Goal: Information Seeking & Learning: Learn about a topic

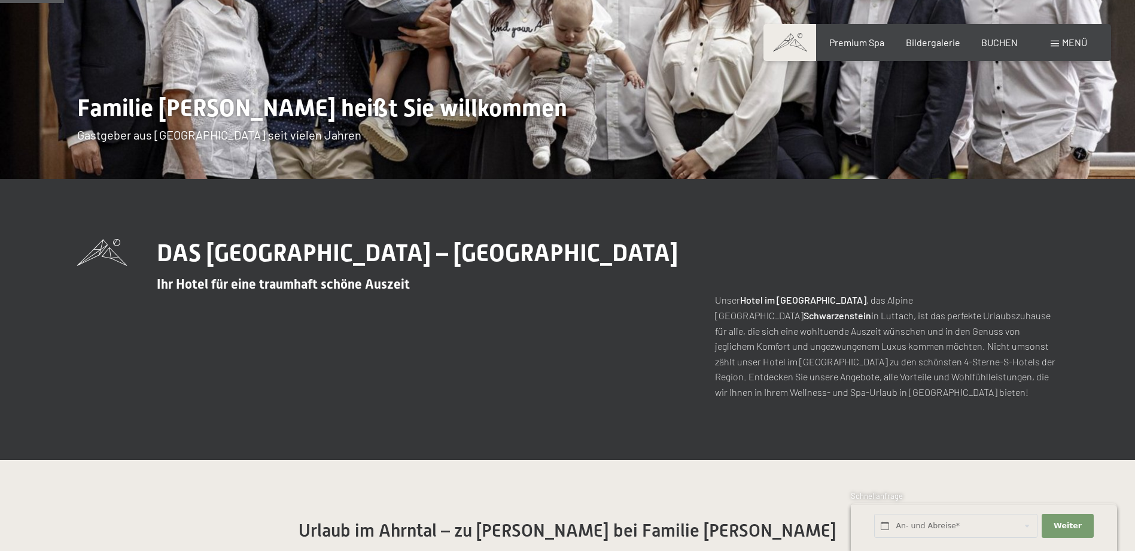
scroll to position [239, 0]
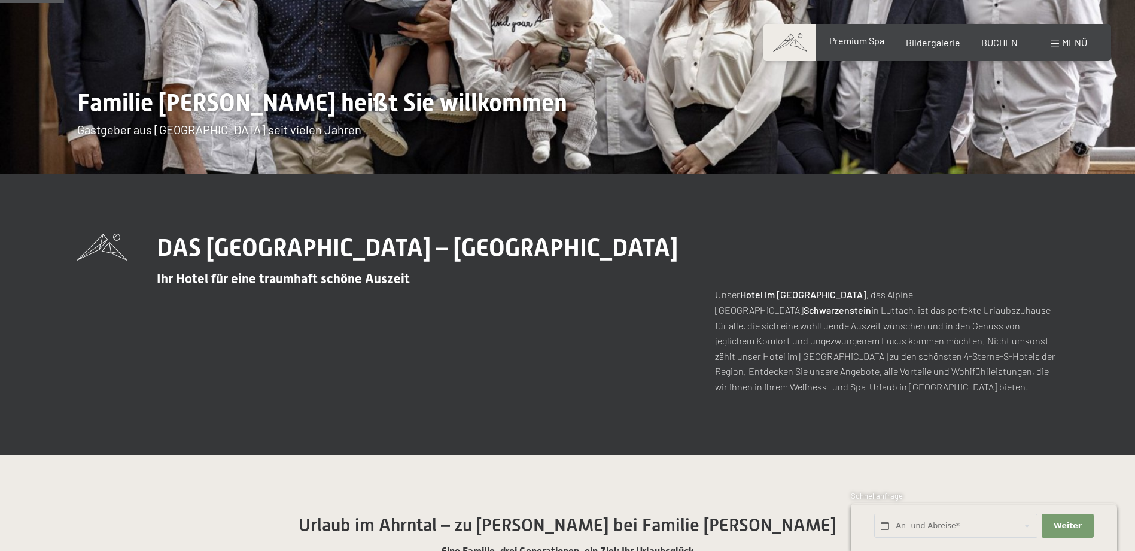
click at [867, 41] on span "Premium Spa" at bounding box center [856, 40] width 55 height 11
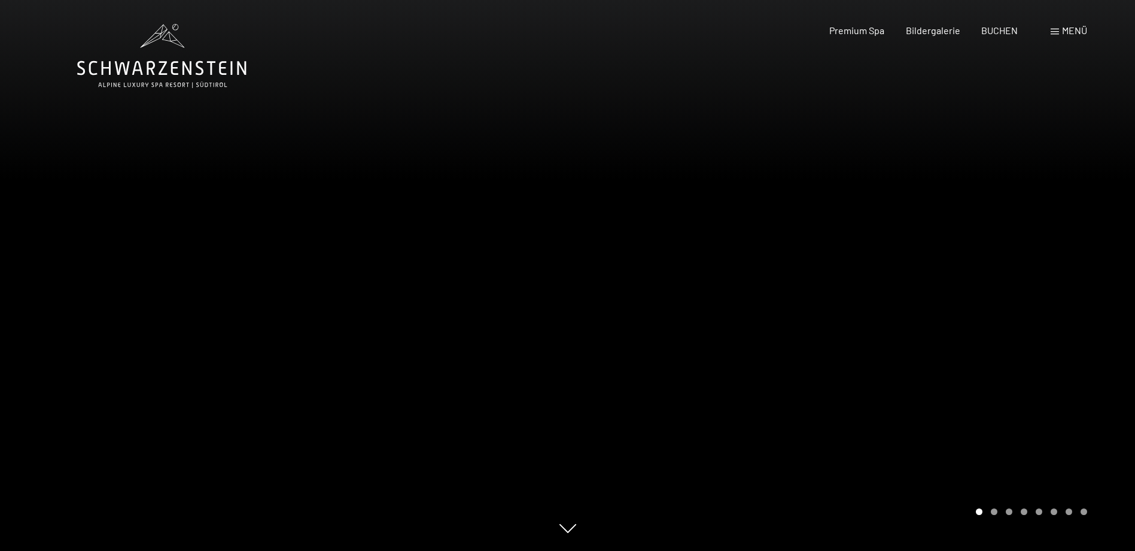
drag, startPoint x: 1015, startPoint y: 394, endPoint x: 1010, endPoint y: 387, distance: 9.1
click at [1073, 31] on span "Menü" at bounding box center [1074, 30] width 25 height 11
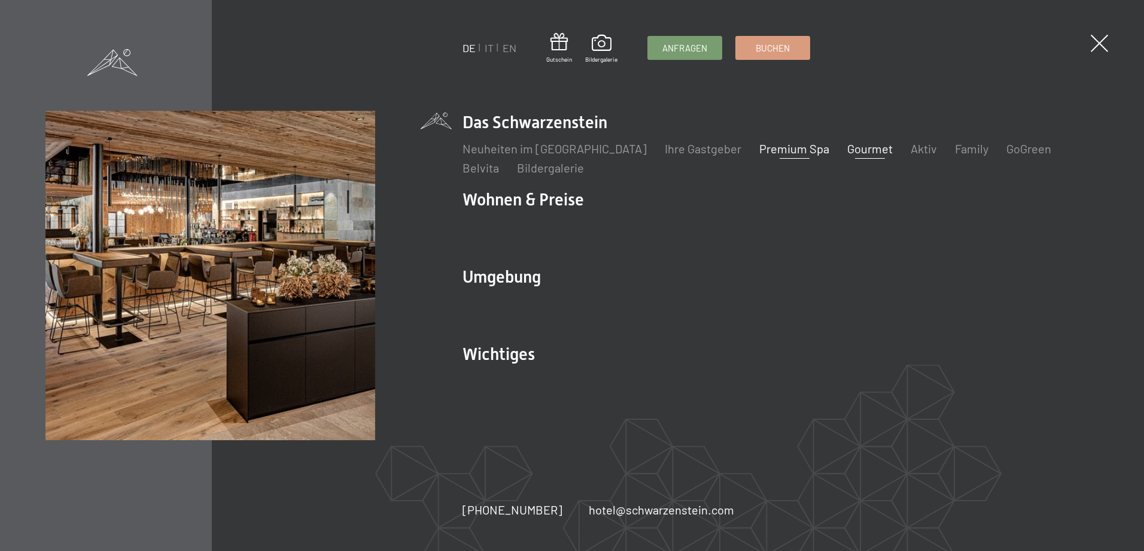
click at [847, 148] on link "Gourmet" at bounding box center [869, 148] width 45 height 14
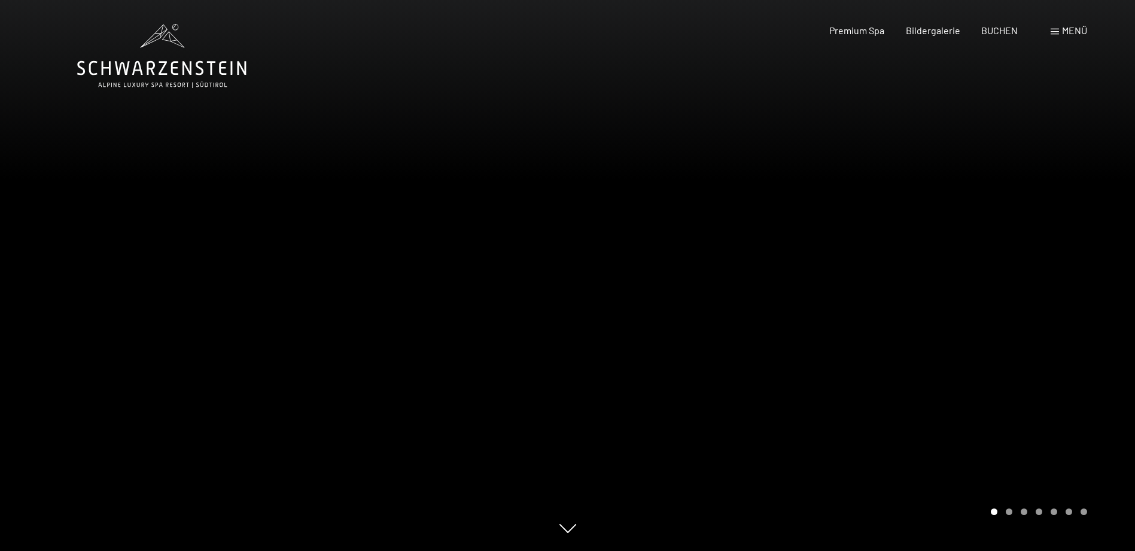
click at [1065, 28] on span "Menü" at bounding box center [1074, 30] width 25 height 11
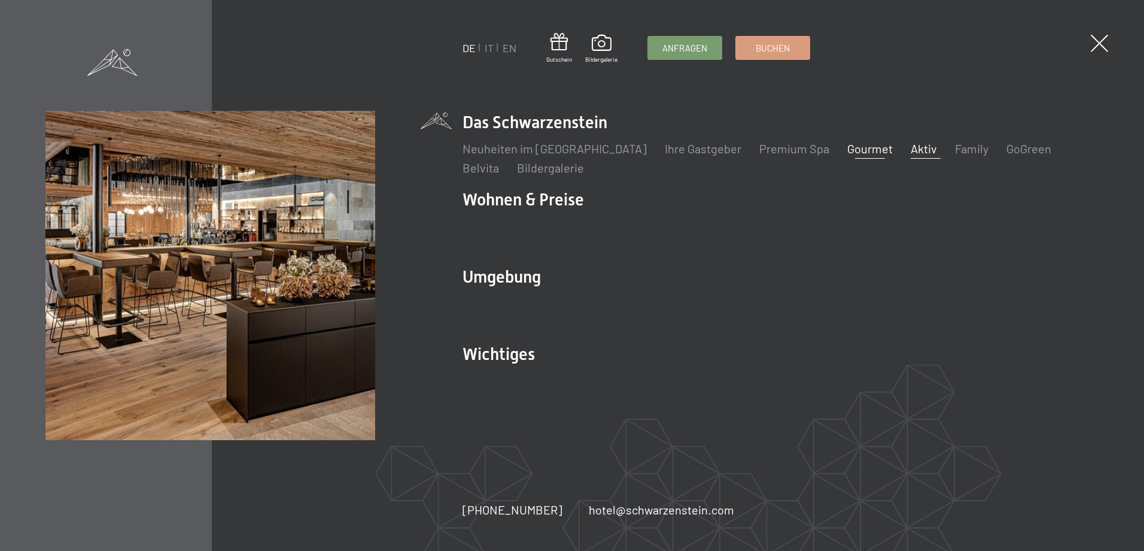
click at [911, 147] on link "Aktiv" at bounding box center [924, 148] width 26 height 14
